Goal: Task Accomplishment & Management: Manage account settings

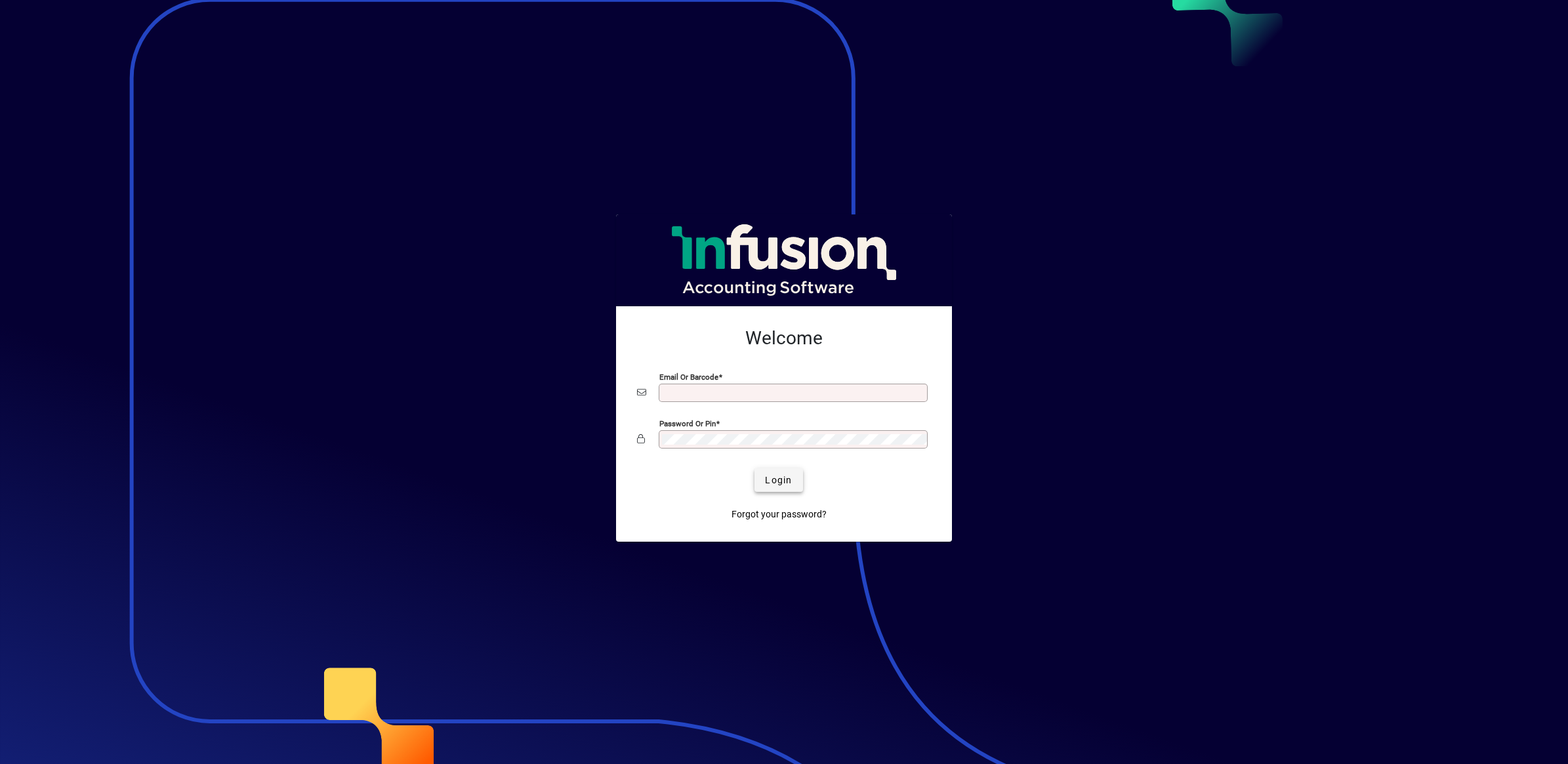
type input "**********"
click at [786, 487] on span "Login" at bounding box center [778, 480] width 27 height 14
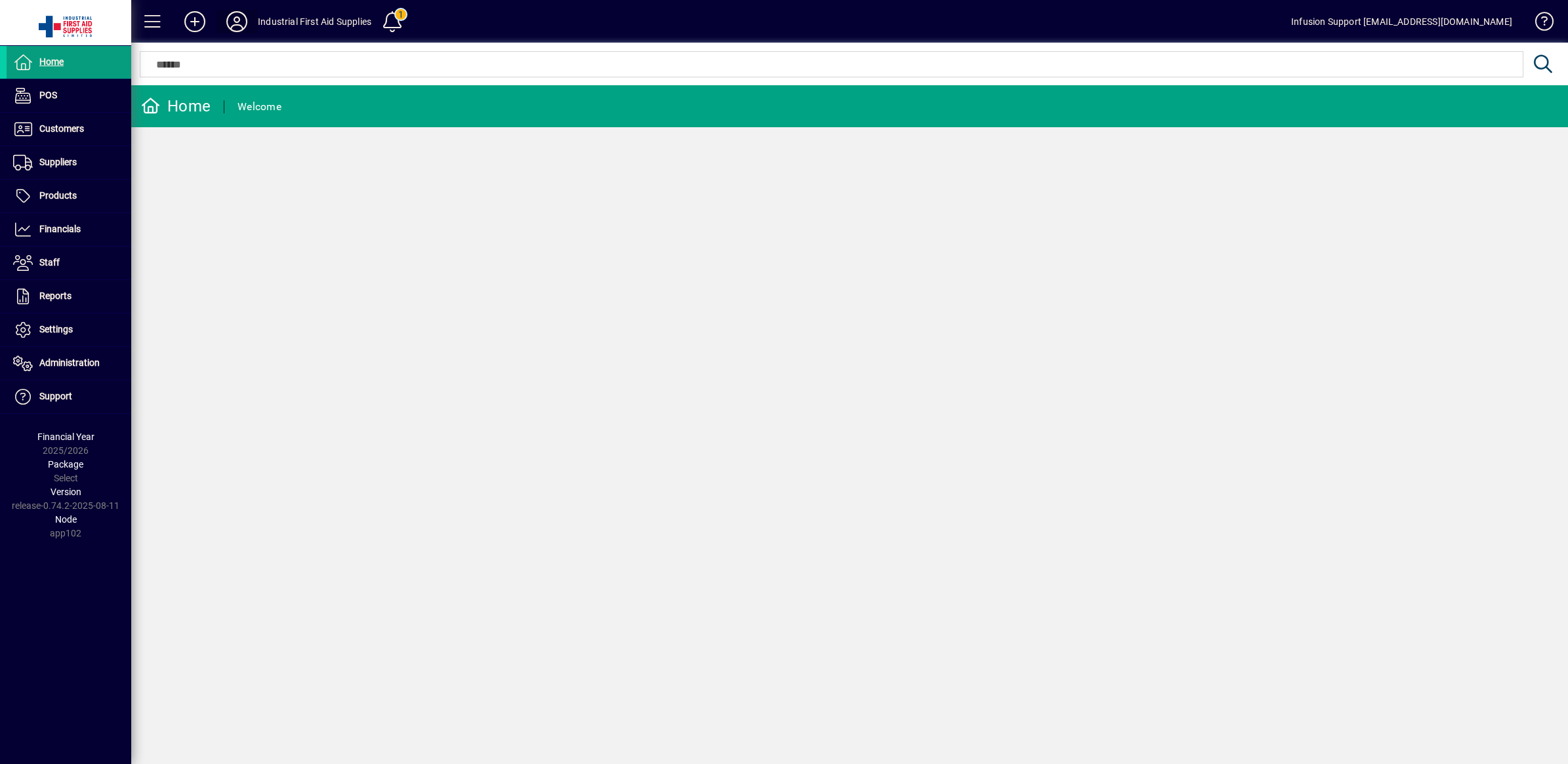
click at [245, 24] on icon at bounding box center [237, 21] width 26 height 21
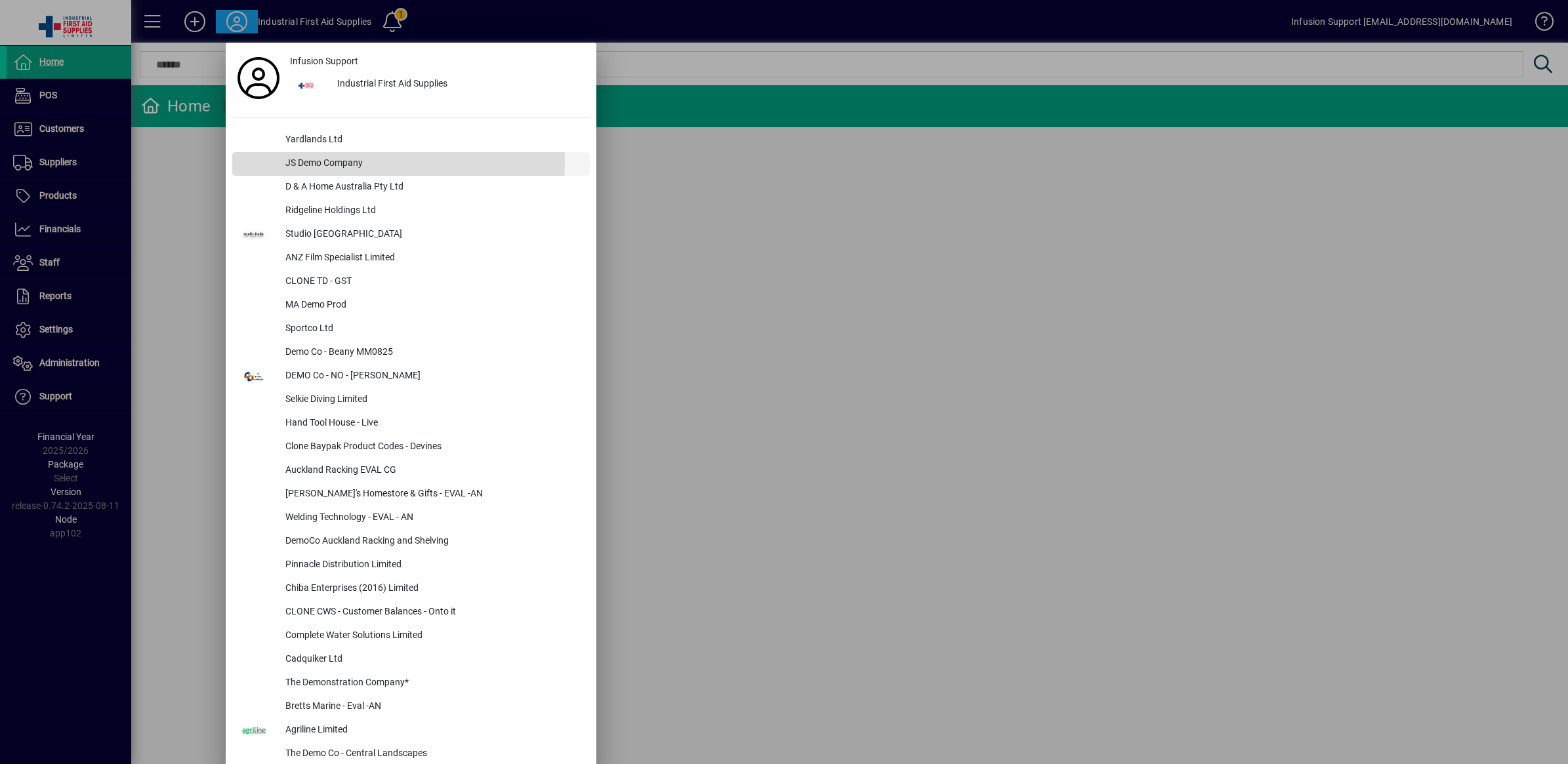
click at [317, 162] on div "JS Demo Company" at bounding box center [432, 164] width 315 height 23
